Goal: Transaction & Acquisition: Purchase product/service

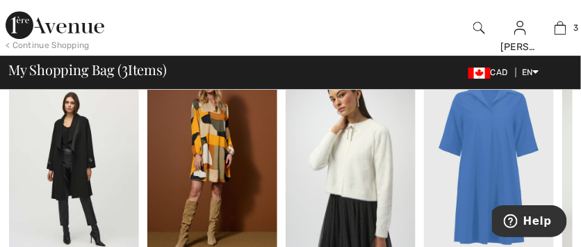
scroll to position [913, 0]
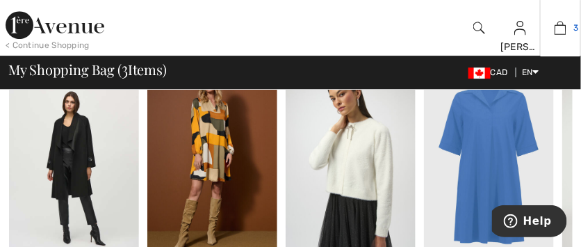
click at [563, 32] on img at bounding box center [560, 27] width 12 height 17
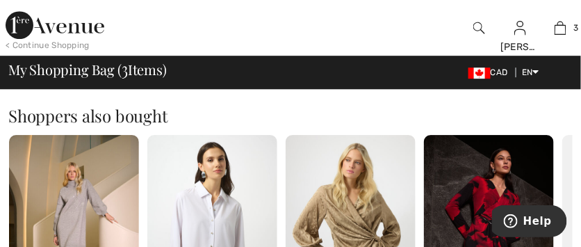
scroll to position [844, 0]
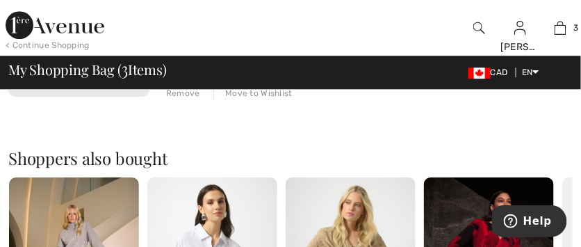
click at [238, 153] on h2 "Shoppers also bought" at bounding box center [290, 157] width 564 height 17
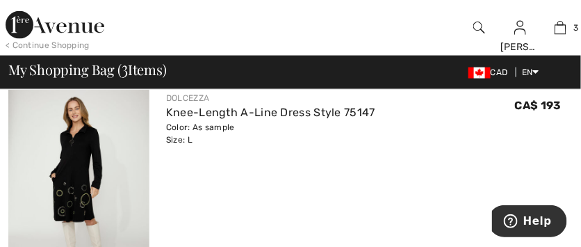
scroll to position [375, 0]
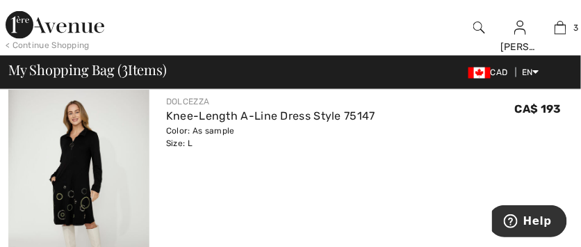
click at [46, 40] on div "< Continue Shopping" at bounding box center [48, 45] width 84 height 12
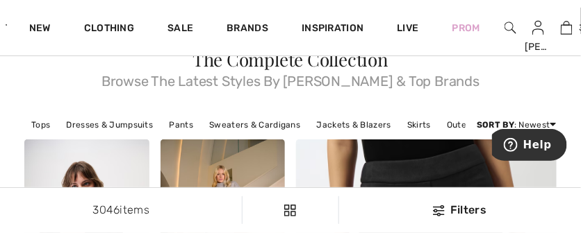
scroll to position [44, 0]
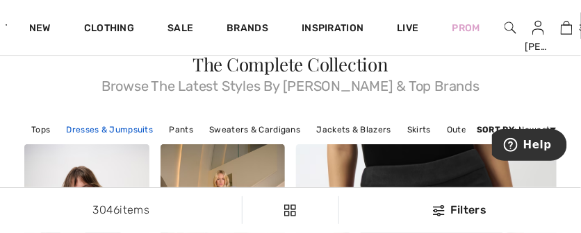
click at [101, 130] on link "Dresses & Jumpsuits" at bounding box center [110, 130] width 101 height 18
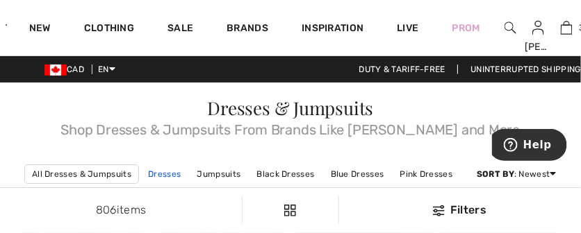
click at [171, 178] on link "Dresses" at bounding box center [164, 174] width 47 height 18
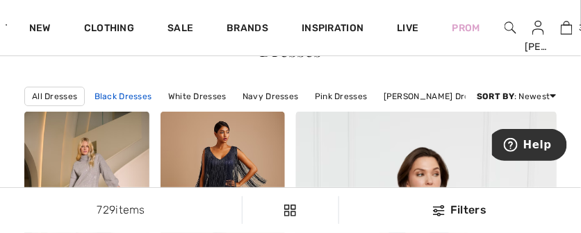
click at [133, 99] on link "Black Dresses" at bounding box center [123, 96] width 72 height 18
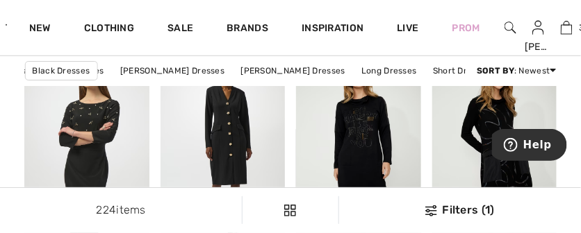
scroll to position [1277, 0]
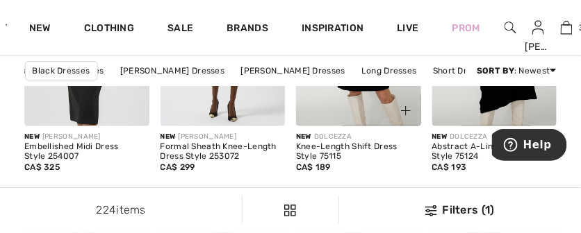
click at [406, 162] on div "Knee-Length Shift Dress Style 75115" at bounding box center [358, 151] width 125 height 19
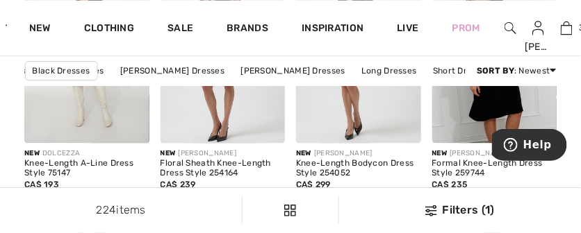
scroll to position [1648, 0]
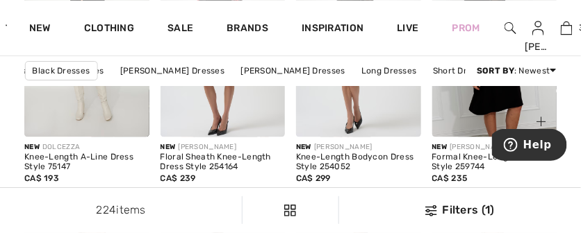
click at [444, 137] on img at bounding box center [494, 43] width 125 height 187
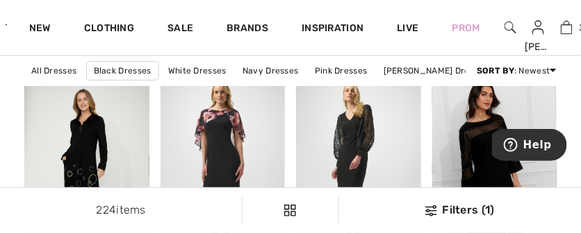
scroll to position [1523, 0]
click at [110, 154] on img at bounding box center [86, 168] width 125 height 187
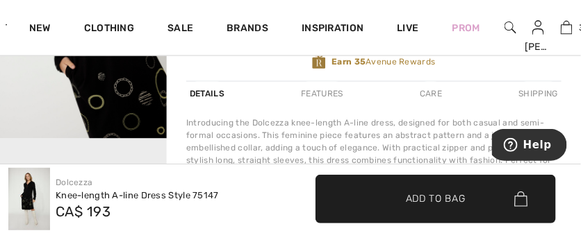
scroll to position [442, 0]
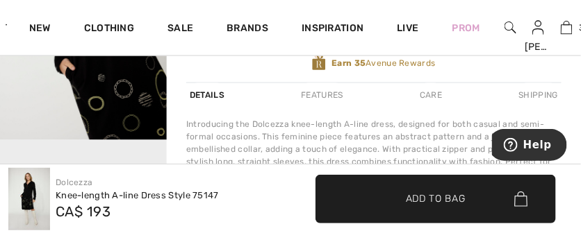
click at [445, 140] on div "Introducing the Dolcezza knee-length A-line dress, designed for both casual and…" at bounding box center [373, 150] width 375 height 62
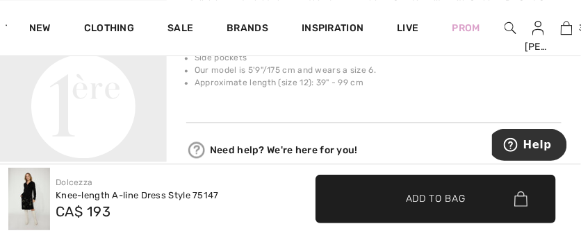
scroll to position [603, 0]
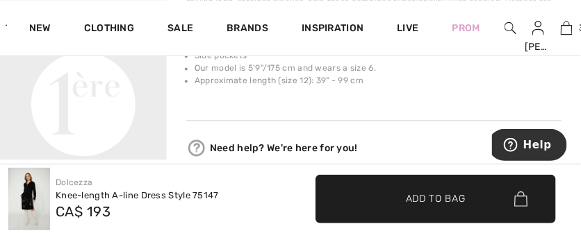
click at [369, 140] on div "Need help? We're here for you!" at bounding box center [373, 147] width 375 height 21
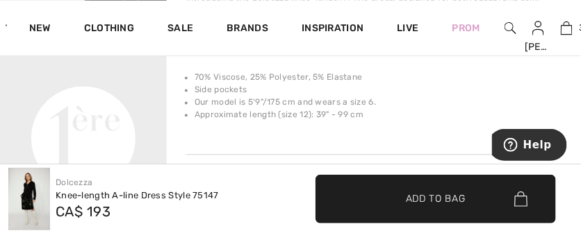
scroll to position [571, 0]
click at [420, 111] on li "Approximate length (size 12): 39" - 99 cm" at bounding box center [377, 112] width 367 height 12
click at [406, 131] on div "Introducing the Dolcezza knee-length A-line dress, designed for both casual and…" at bounding box center [373, 63] width 375 height 146
click at [406, 130] on div "Introducing the Dolcezza knee-length A-line dress, designed for both casual and…" at bounding box center [373, 63] width 375 height 146
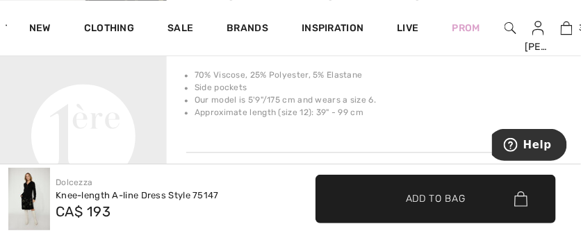
click at [406, 131] on div "Introducing the Dolcezza knee-length A-line dress, designed for both casual and…" at bounding box center [373, 63] width 375 height 146
click at [406, 130] on div "Introducing the Dolcezza knee-length A-line dress, designed for both casual and…" at bounding box center [373, 63] width 375 height 146
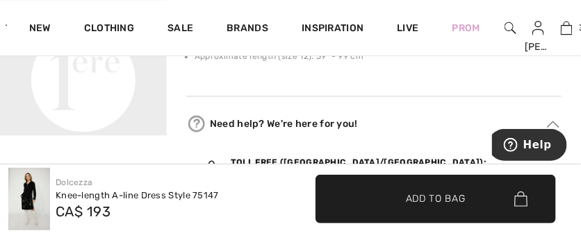
scroll to position [631, 0]
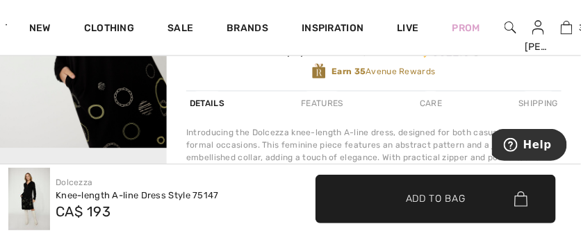
click at [412, 128] on div "Introducing the Dolcezza knee-length A-line dress, designed for both casual and…" at bounding box center [373, 158] width 375 height 62
click at [406, 151] on div "Introducing the Dolcezza knee-length A-line dress, designed for both casual and…" at bounding box center [373, 158] width 375 height 62
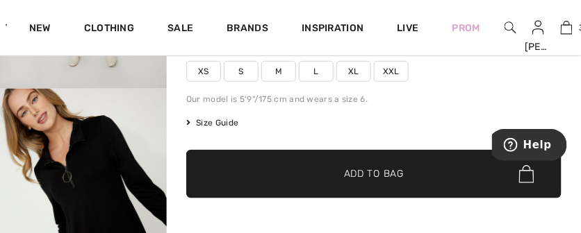
scroll to position [243, 0]
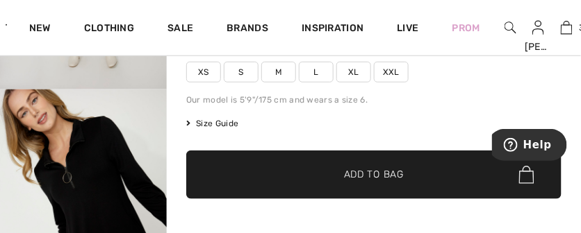
click at [269, 73] on span "M" at bounding box center [278, 72] width 35 height 21
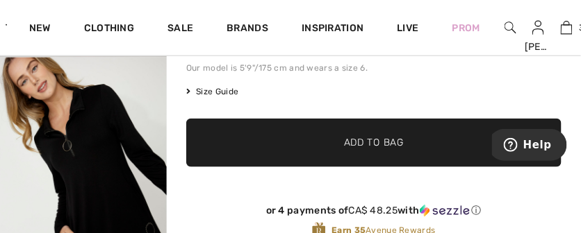
scroll to position [278, 0]
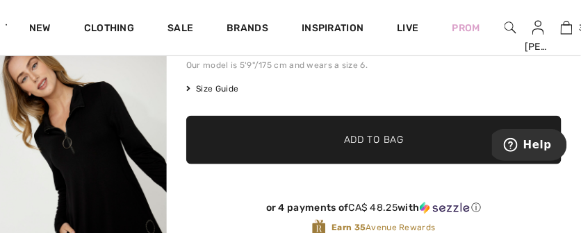
click at [404, 147] on span "✔ Added to Bag Add to Bag" at bounding box center [373, 140] width 375 height 49
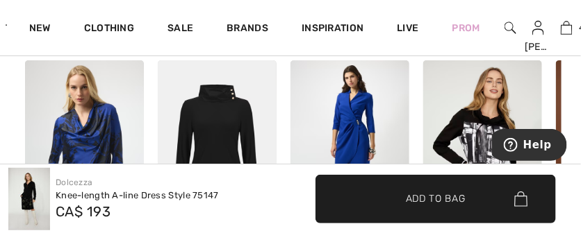
scroll to position [978, 0]
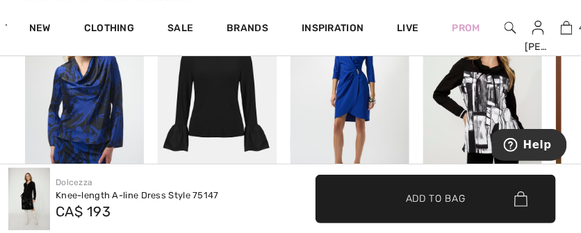
click at [298, 174] on div "Dolcezza Knee-length A-line Dress Style 75147 CA$ 193 ✔ Added to Bag Add to Bag" at bounding box center [290, 199] width 581 height 69
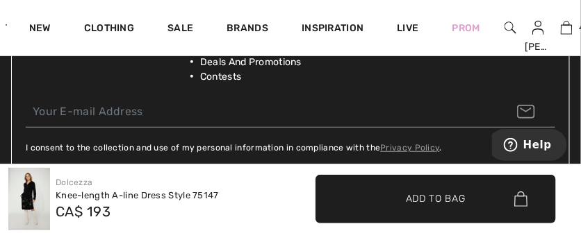
scroll to position [2287, 0]
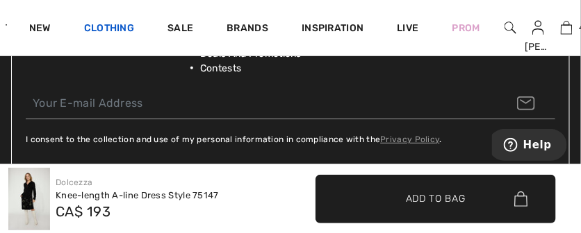
click at [119, 35] on link "Clothing" at bounding box center [109, 29] width 50 height 15
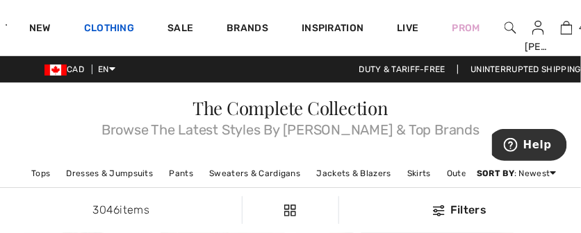
click at [131, 27] on link "Clothing" at bounding box center [109, 29] width 50 height 15
click at [92, 175] on link "Dresses & Jumpsuits" at bounding box center [110, 174] width 101 height 18
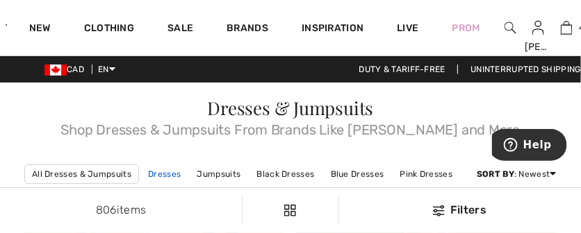
click at [172, 181] on link "Dresses" at bounding box center [164, 174] width 47 height 18
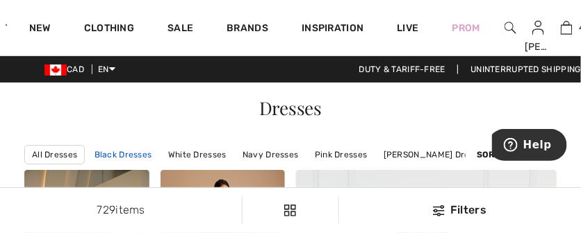
click at [141, 156] on link "Black Dresses" at bounding box center [123, 155] width 72 height 18
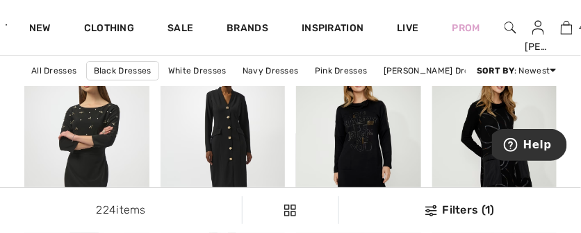
scroll to position [1280, 0]
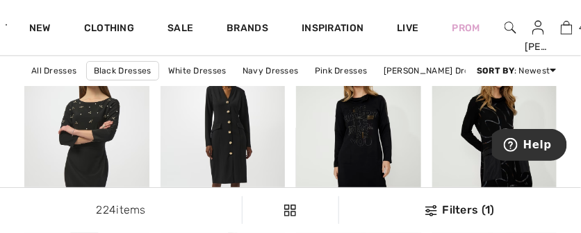
click at [492, 161] on body "Help" at bounding box center [528, 145] width 75 height 35
click at [501, 159] on button "Help" at bounding box center [526, 144] width 78 height 32
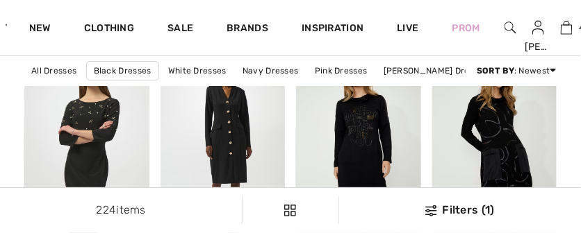
scroll to position [1280, 3]
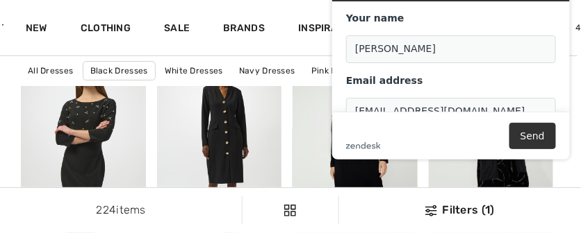
click at [490, 150] on div "zendesk .cls-1{fill:#03363d;} Send" at bounding box center [450, 137] width 210 height 26
click at [497, 172] on div "Leave us a message Your name [PERSON_NAME] Email address [EMAIL_ADDRESS][DOMAIN…" at bounding box center [450, 65] width 260 height 211
click at [495, 176] on img at bounding box center [490, 146] width 125 height 187
click at [482, 182] on img at bounding box center [490, 146] width 125 height 187
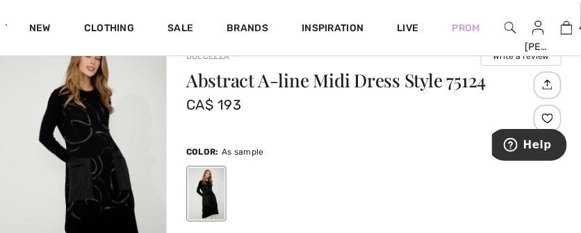
scroll to position [68, 0]
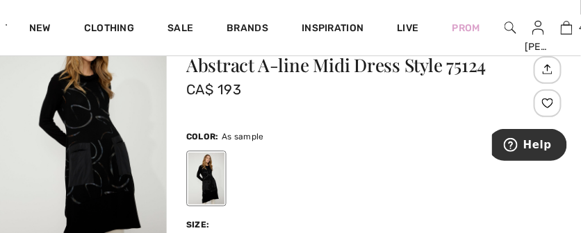
click at [392, 150] on div at bounding box center [373, 179] width 375 height 58
click at [387, 150] on div at bounding box center [373, 179] width 375 height 58
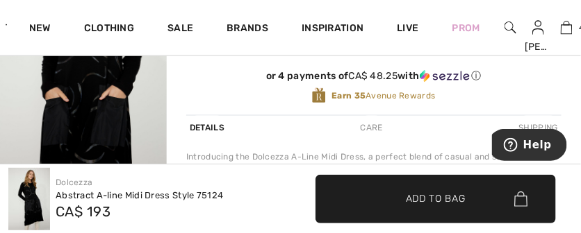
scroll to position [417, 0]
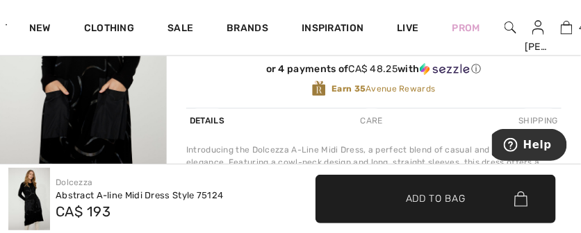
click at [412, 185] on span "✔ Added to Bag Add to Bag" at bounding box center [435, 199] width 240 height 49
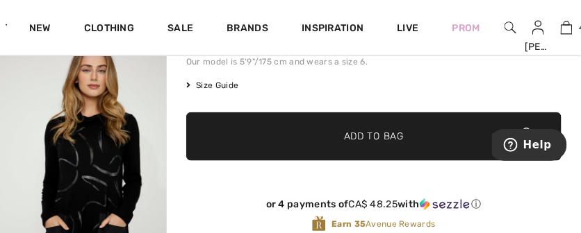
click at [425, 144] on span "✔ Added to Bag Add to Bag" at bounding box center [373, 136] width 375 height 49
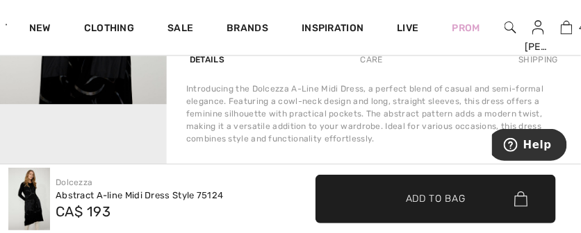
scroll to position [476, 0]
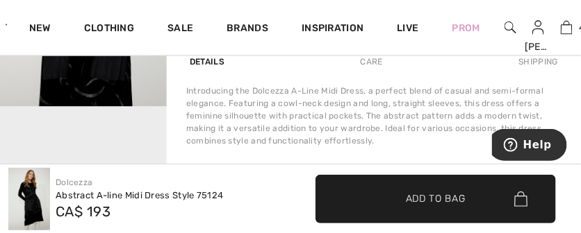
click at [450, 127] on div "Introducing the Dolcezza A-Line Midi Dress, a perfect blend of casual and semi-…" at bounding box center [373, 116] width 375 height 62
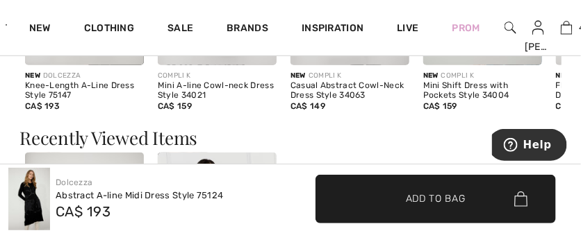
scroll to position [1248, 0]
click at [408, 129] on div "New COMPLI K Casual Abstract Cowl-Neck Dress Style 34063 CA$ 149" at bounding box center [349, 97] width 119 height 65
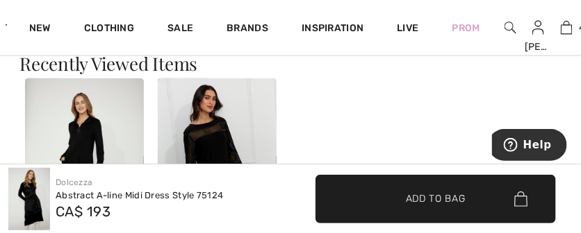
click at [408, 139] on div "New DOLCEZZA Knee-Length A-Line Dress Style 75147 CA$ 193 New FRANK LYMAN Forma…" at bounding box center [290, 199] width 542 height 242
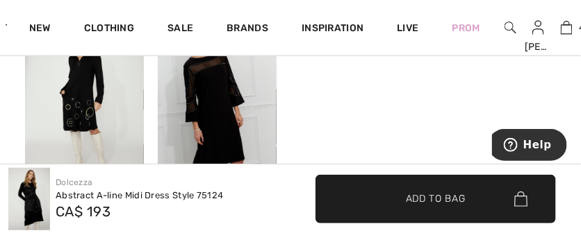
scroll to position [1395, 0]
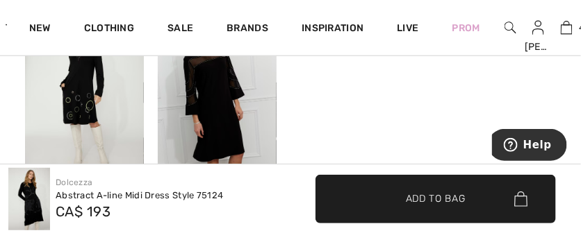
click at [397, 140] on div "New DOLCEZZA Knee-Length A-Line Dress Style 75147 CA$ 193 New FRANK LYMAN Forma…" at bounding box center [290, 126] width 542 height 242
click at [566, 32] on img at bounding box center [566, 27] width 12 height 17
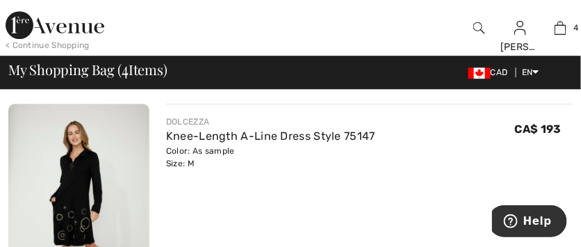
scroll to position [833, 0]
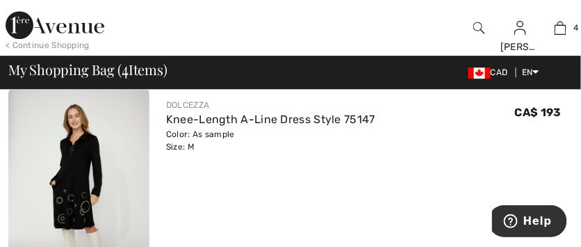
click at [430, 145] on div "DOLCEZZA Knee-Length A-Line Dress Style 75147 Color: As sample Size: M Final Sa…" at bounding box center [369, 126] width 406 height 54
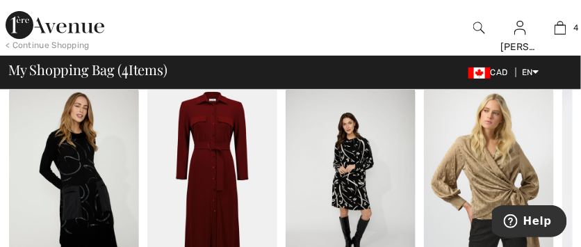
scroll to position [1139, 0]
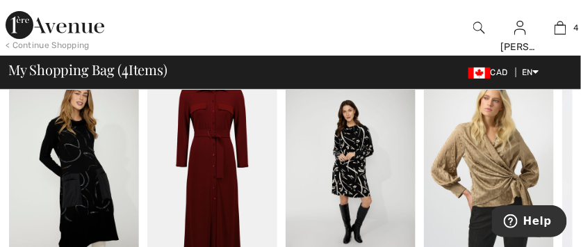
click at [402, 156] on img at bounding box center [350, 170] width 130 height 195
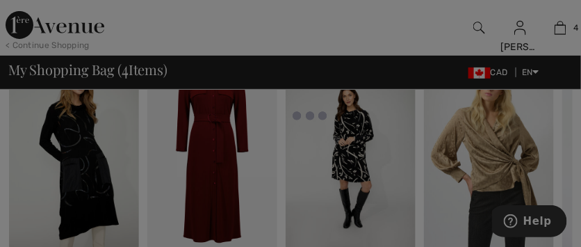
scroll to position [1158, 0]
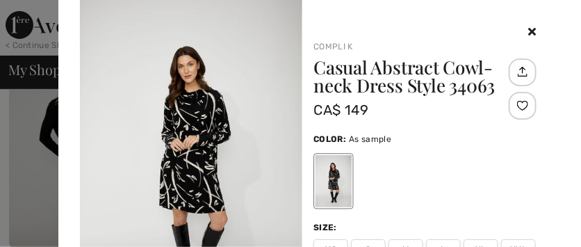
click at [528, 32] on icon at bounding box center [532, 31] width 8 height 11
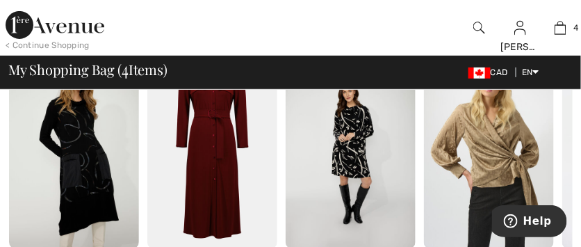
click at [108, 176] on img at bounding box center [74, 150] width 130 height 195
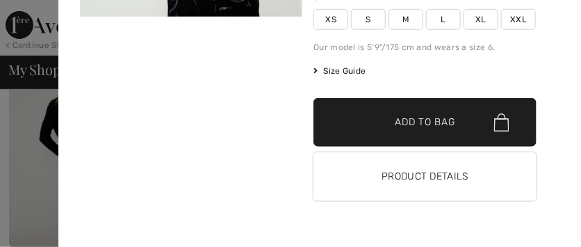
scroll to position [253, 0]
click at [438, 174] on button "Product Details" at bounding box center [424, 176] width 223 height 49
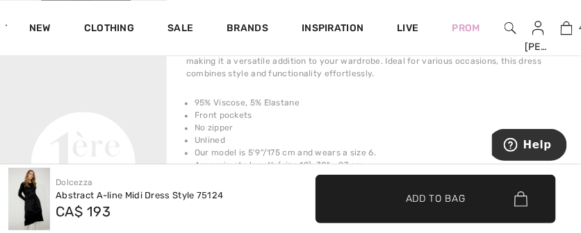
scroll to position [545, 0]
click at [408, 133] on li "Unlined" at bounding box center [377, 139] width 367 height 12
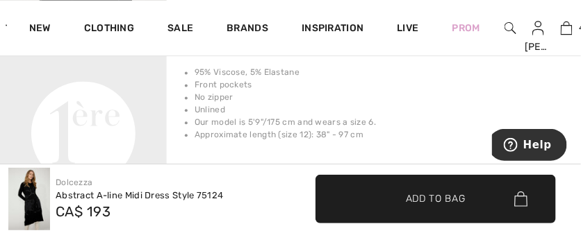
scroll to position [574, 0]
click at [378, 210] on span "✔ Added to Bag Add to Bag" at bounding box center [435, 199] width 240 height 49
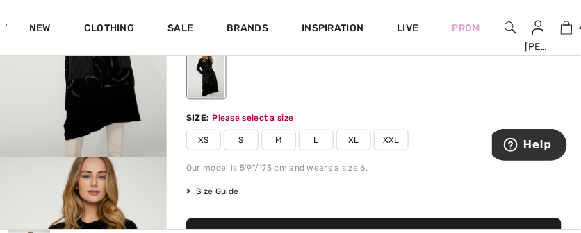
scroll to position [175, 0]
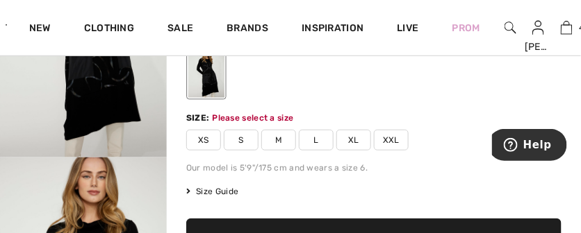
click at [278, 139] on span "M" at bounding box center [278, 140] width 35 height 21
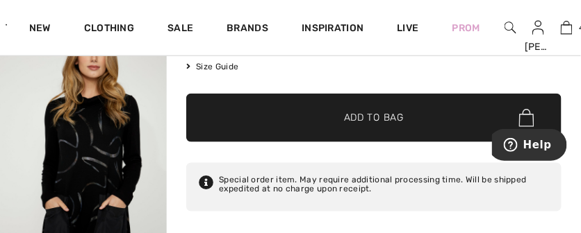
scroll to position [310, 0]
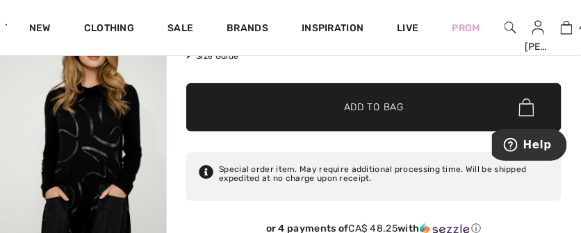
click at [393, 119] on span "✔ Added to Bag Add to Bag" at bounding box center [373, 107] width 375 height 49
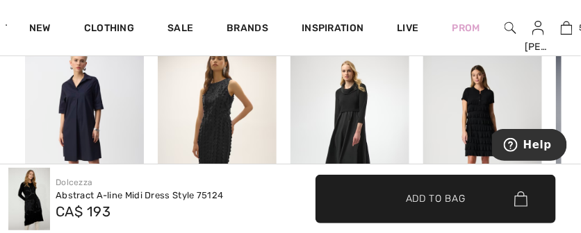
scroll to position [868, 0]
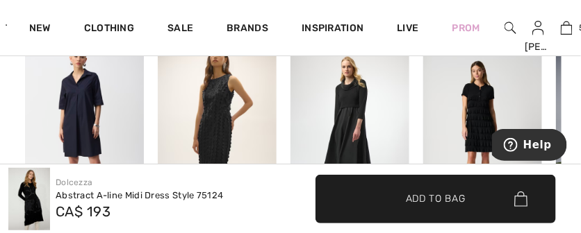
click at [388, 134] on img at bounding box center [349, 131] width 119 height 178
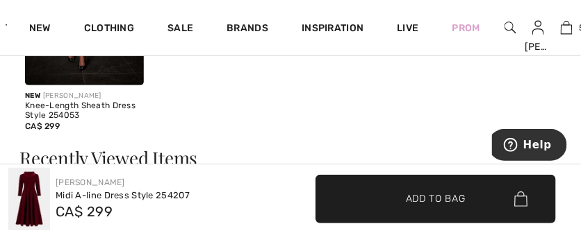
scroll to position [1313, 0]
